Goal: Information Seeking & Learning: Check status

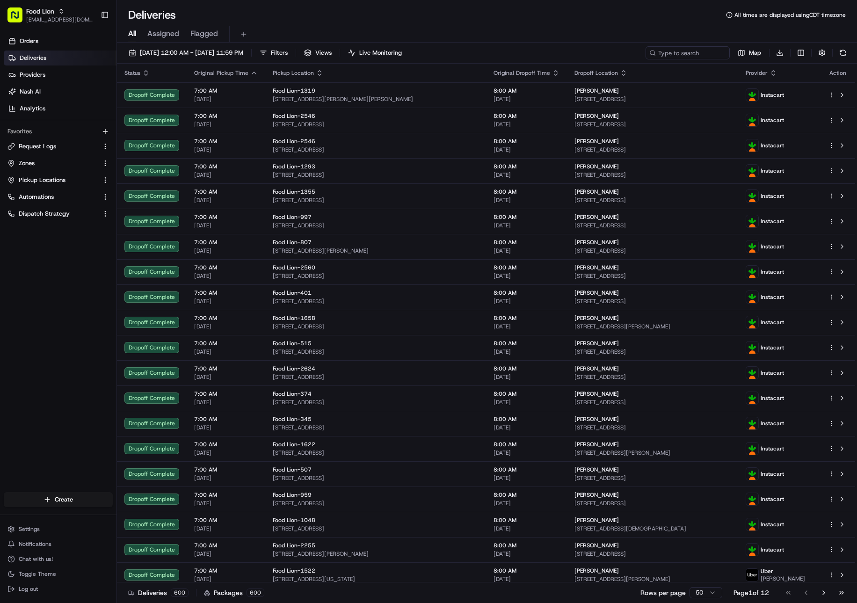
click at [61, 60] on link "Deliveries" at bounding box center [60, 58] width 113 height 15
click at [777, 76] on icon "button" at bounding box center [773, 72] width 7 height 7
click at [789, 97] on button "Provider (Z-A)" at bounding box center [794, 97] width 64 height 11
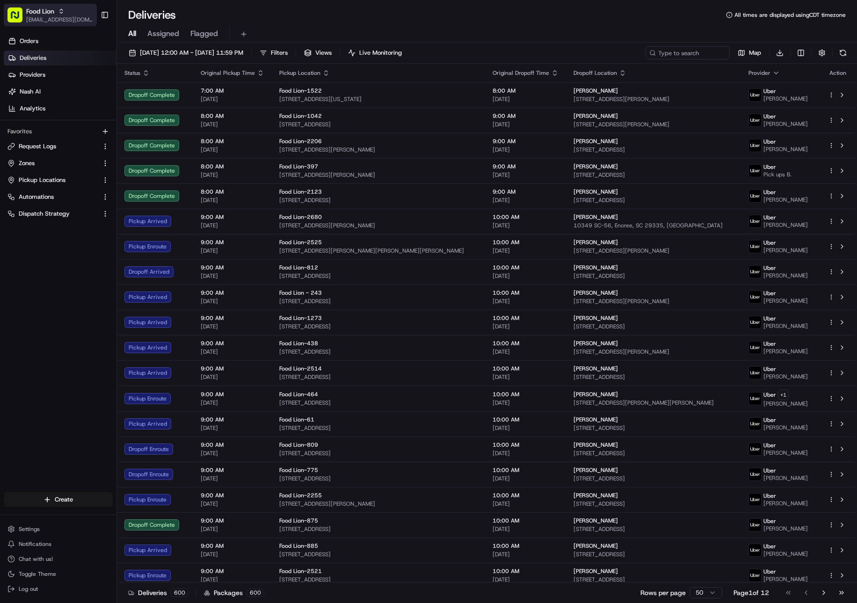
click at [29, 25] on button "Food Lion [EMAIL_ADDRESS][DOMAIN_NAME]" at bounding box center [50, 15] width 93 height 22
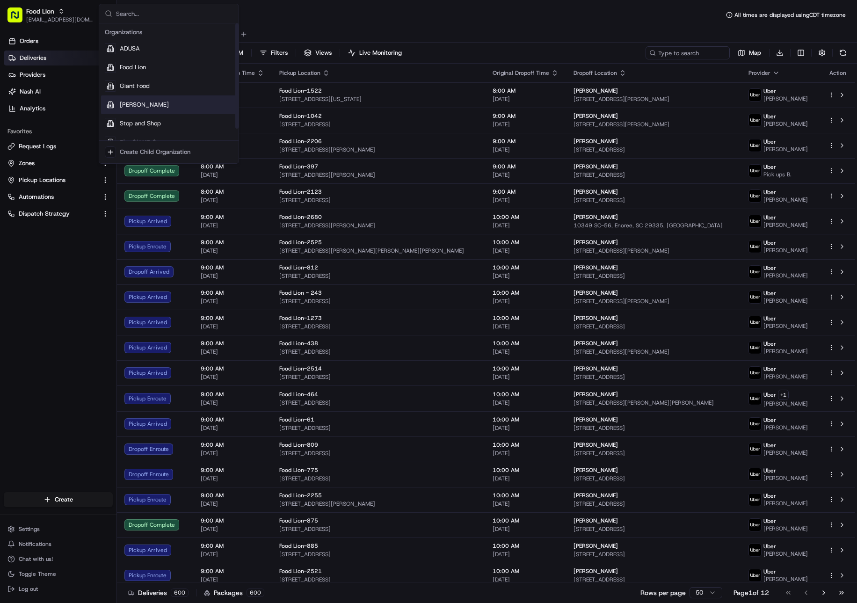
click at [158, 102] on div "[PERSON_NAME]" at bounding box center [169, 104] width 136 height 19
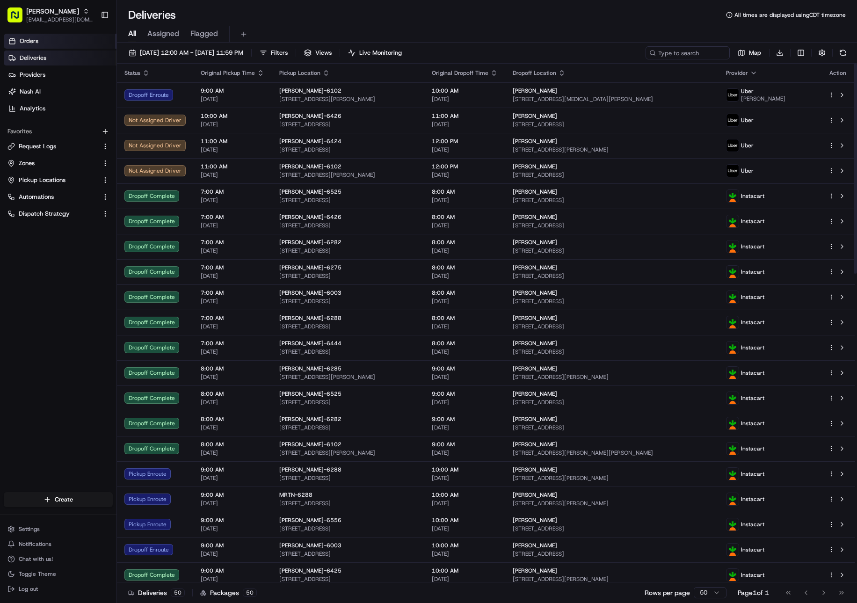
click at [43, 40] on link "Orders" at bounding box center [60, 41] width 113 height 15
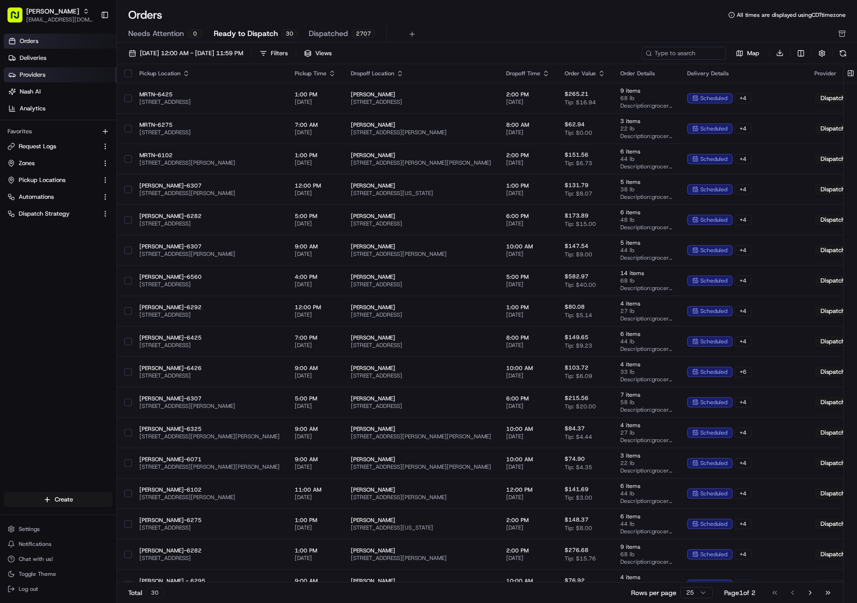
click at [48, 77] on link "Providers" at bounding box center [60, 74] width 113 height 15
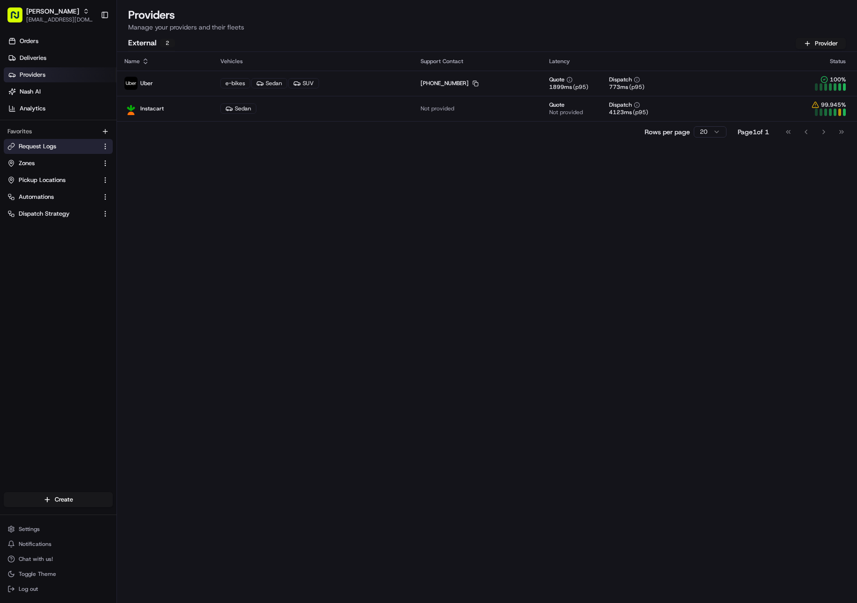
click at [36, 149] on span "Request Logs" at bounding box center [37, 146] width 37 height 8
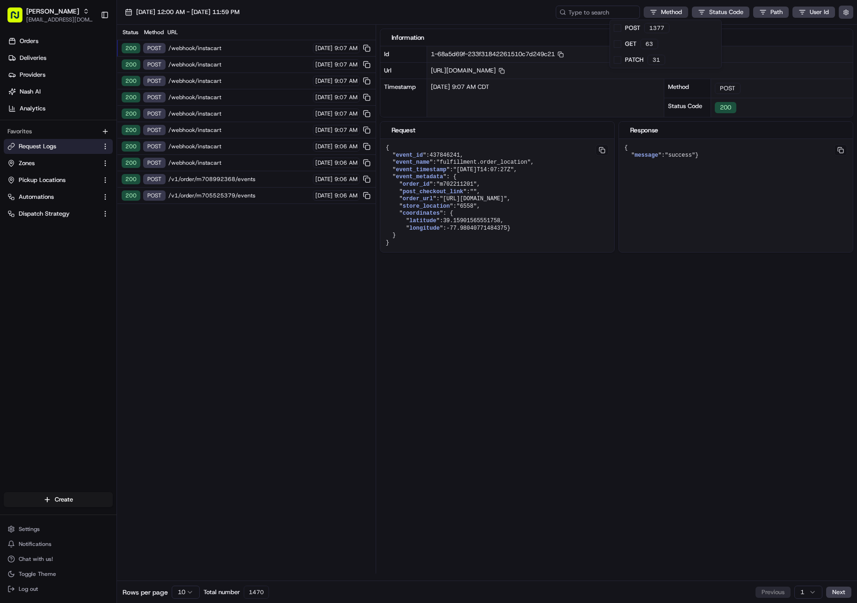
click at [680, 15] on html "Martin's [EMAIL_ADDRESS][DOMAIN_NAME] Toggle Sidebar Orders Deliveries Provider…" at bounding box center [428, 301] width 857 height 603
click at [720, 12] on html "Martin's [EMAIL_ADDRESS][DOMAIN_NAME] Toggle Sidebar Orders Deliveries Provider…" at bounding box center [428, 301] width 857 height 603
click at [185, 592] on html "Martin's [EMAIL_ADDRESS][DOMAIN_NAME] Toggle Sidebar Orders Deliveries Provider…" at bounding box center [428, 301] width 857 height 603
click at [190, 592] on html "Martin's [EMAIL_ADDRESS][DOMAIN_NAME] Toggle Sidebar Orders Deliveries Provider…" at bounding box center [428, 301] width 857 height 603
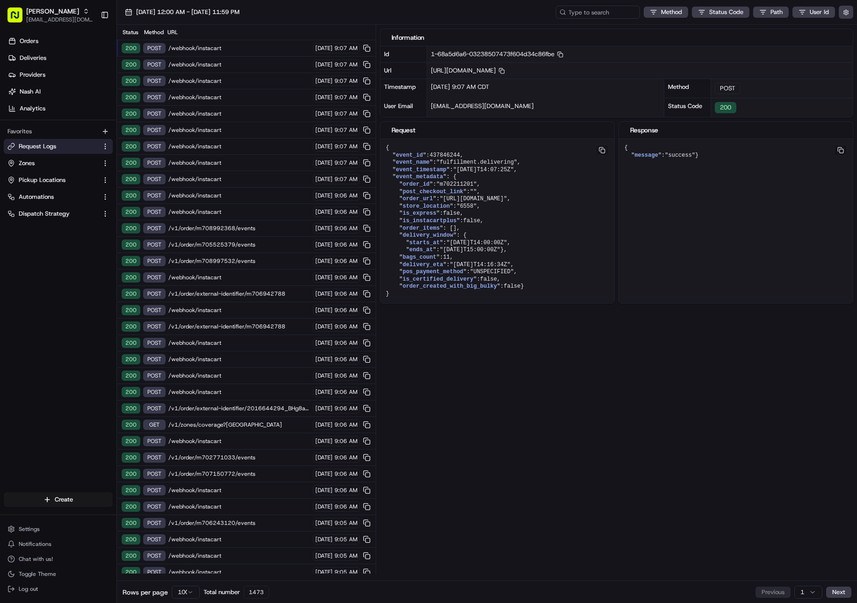
click at [723, 18] on div "Method Status Code Path User Id" at bounding box center [705, 12] width 298 height 13
click at [723, 11] on html "Martin's [EMAIL_ADDRESS][DOMAIN_NAME] Toggle Sidebar Orders Deliveries Provider…" at bounding box center [428, 301] width 857 height 603
click at [621, 421] on html "Martin's [EMAIL_ADDRESS][DOMAIN_NAME] Toggle Sidebar Orders Deliveries Provider…" at bounding box center [428, 301] width 857 height 603
click at [218, 130] on span "/webhook/instacart" at bounding box center [239, 129] width 142 height 7
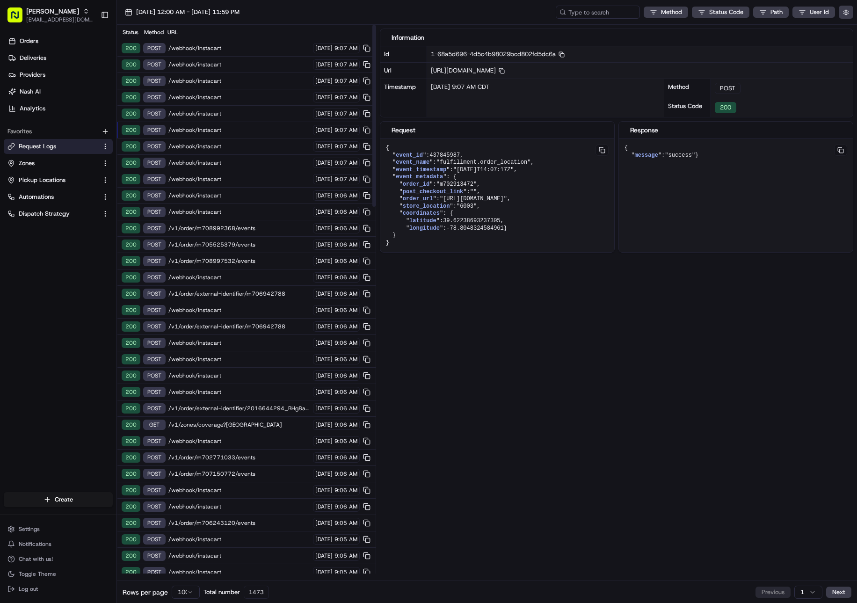
click at [224, 178] on span "/webhook/instacart" at bounding box center [239, 178] width 142 height 7
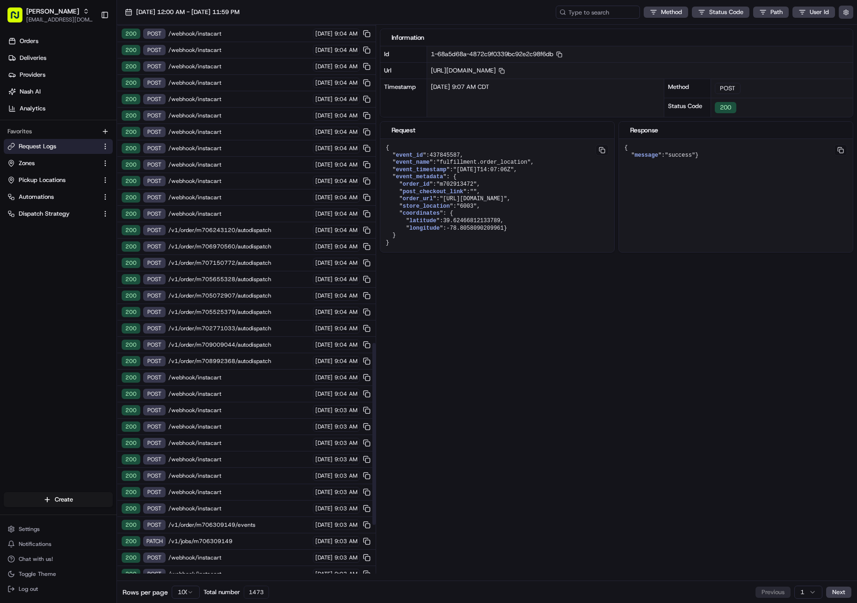
scroll to position [1104, 0]
